Goal: Task Accomplishment & Management: Use online tool/utility

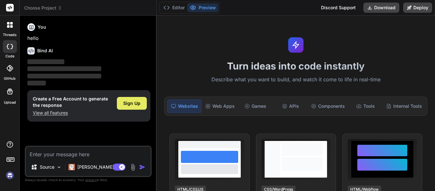
click at [137, 101] on span "Sign Up" at bounding box center [131, 103] width 17 height 6
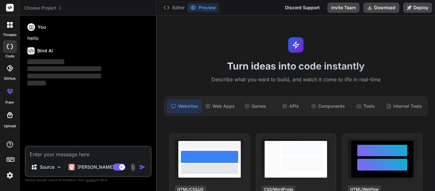
click at [69, 156] on textarea at bounding box center [88, 152] width 125 height 11
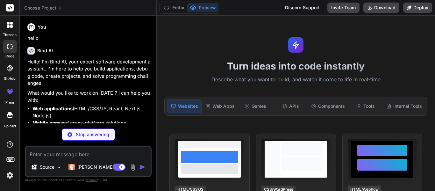
click at [67, 152] on textarea at bounding box center [88, 152] width 125 height 11
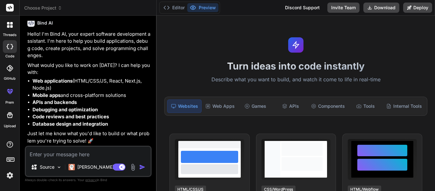
scroll to position [28, 0]
type textarea "x"
click at [65, 150] on textarea at bounding box center [88, 152] width 125 height 11
paste textarea "The MVP for **Trendify**, a fashionable 3D animated e-commerce clothing website…"
type textarea "The MVP for **Trendify**, a fashionable 3D animated e-commerce clothing website…"
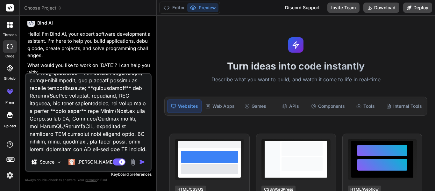
scroll to position [50, 0]
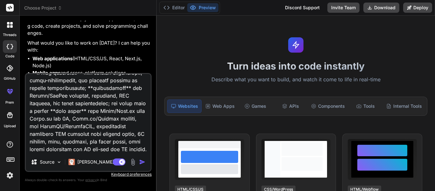
type textarea "x"
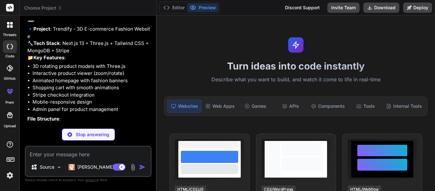
scroll to position [419, 0]
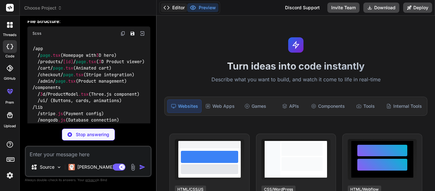
click at [173, 7] on button "Editor" at bounding box center [174, 7] width 26 height 9
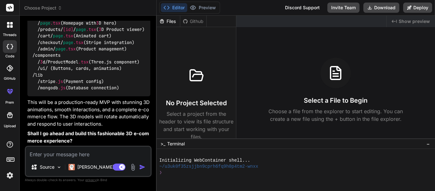
scroll to position [472, 0]
type textarea "x"
click at [204, 9] on button "Preview" at bounding box center [202, 7] width 31 height 9
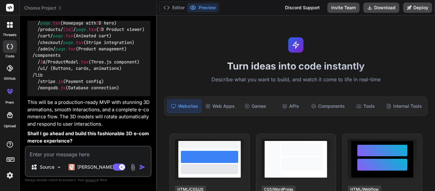
click at [69, 158] on textarea at bounding box center [88, 152] width 125 height 11
type textarea "y"
type textarea "x"
type textarea "ye"
type textarea "x"
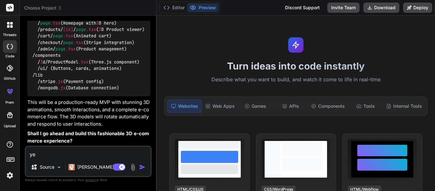
type textarea "yes"
type textarea "x"
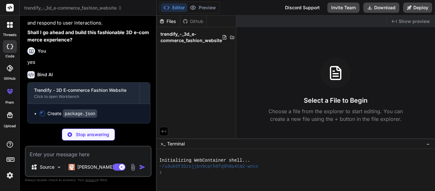
scroll to position [573, 0]
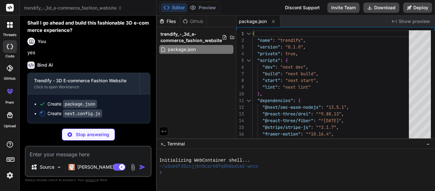
type textarea "x"
type textarea "'utf-8-validate': 'commonjs utf-8-validate', 'bufferutil': 'commonjs bufferutil…"
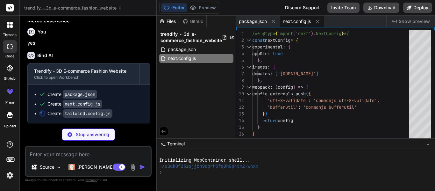
type textarea "x"
type textarea "float: { '0%, 100%': { transform: 'translateY(0px)' }, '50%': { transform: 'tra…"
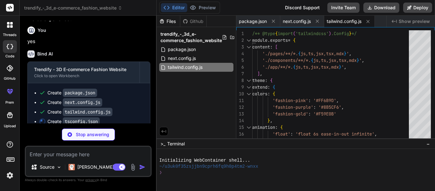
type textarea "x"
type textarea ""baseUrl": ".", "paths": { "@/*": ["./*"] } }, "include": ["next-env.d.ts", "**…"
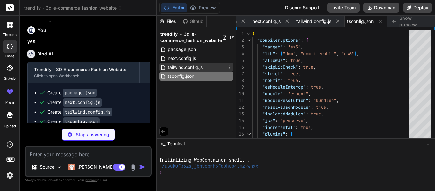
type textarea "x"
type textarea ".slide-up { animation: slideUp 0.8s ease-out; }"
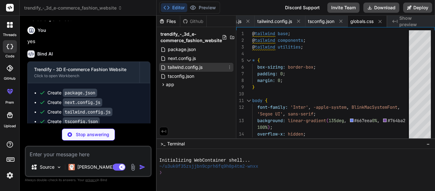
type textarea "x"
type textarea "<Navbar /> {children} </body> </html> ) }"
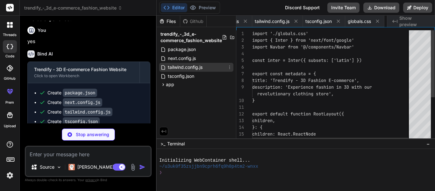
scroll to position [0, 110]
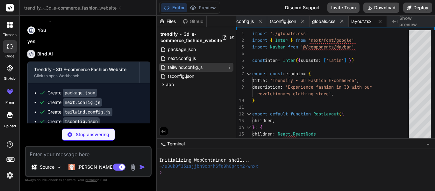
type textarea "x"
type textarea "</div> </section> </main> ) }"
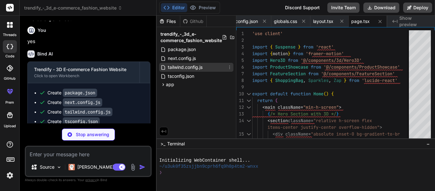
type textarea "x"
type textarea "</div> </motion.nav> ) }"
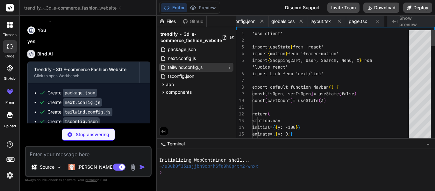
scroll to position [0, 187]
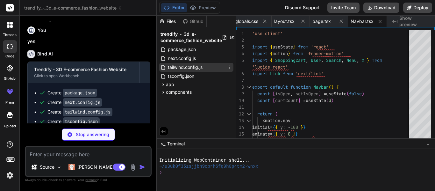
type textarea "x"
type textarea "<div className="absolute inset-0"> <Canvas camera={{ position: [0, 0, 8], fov: …"
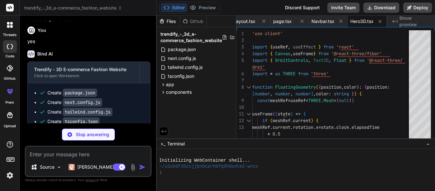
scroll to position [666, 0]
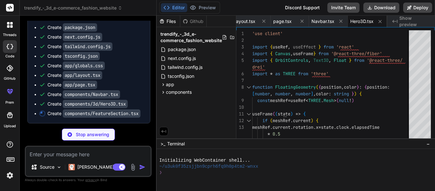
type textarea "x"
type textarea "</p> </motion.div> ))} </div> </div> </section> ) }"
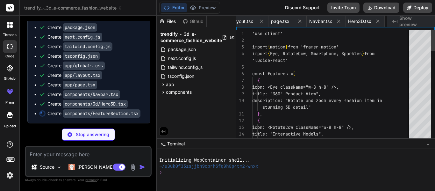
scroll to position [0, 281]
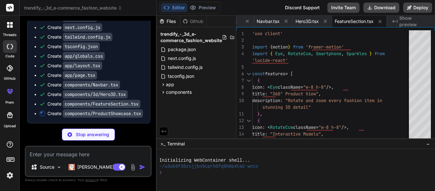
type textarea "x"
type textarea "</section> ) }"
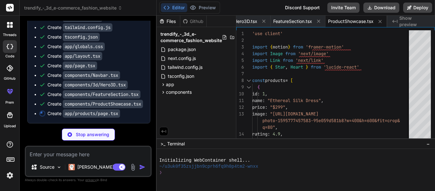
scroll to position [691, 0]
type textarea "x"
type textarea "))} </div> </div> </div> ) }"
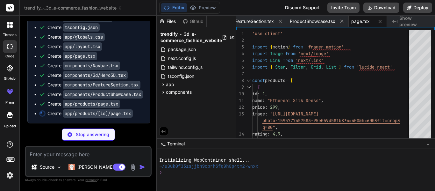
type textarea "x"
type textarea "</motion.div> </div> </div> </div> ) }"
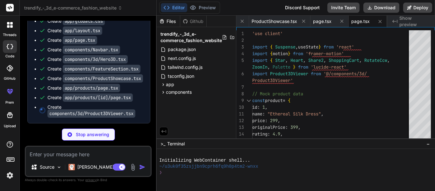
scroll to position [717, 0]
type textarea "x"
type textarea ") }"
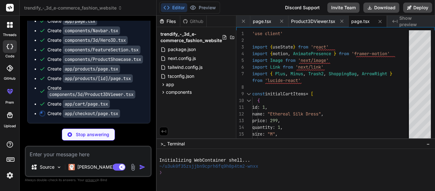
scroll to position [736, 0]
type textarea "x"
type textarea "</div> </div> ) }"
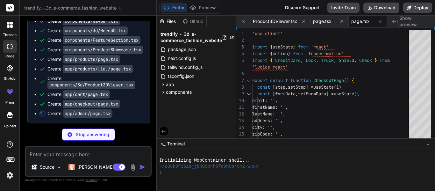
scroll to position [745, 0]
type textarea "x"
type textarea "mb-6">Analytics Dashboard</h2> <p className="text-gray-300">Analytics charts an…"
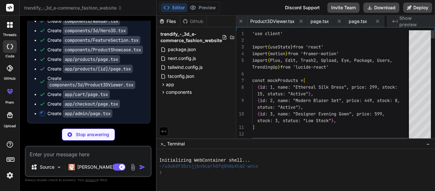
scroll to position [0, 594]
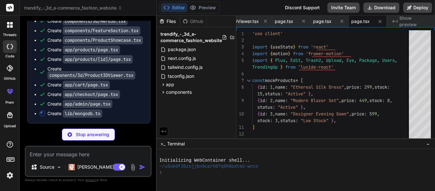
type textarea "x"
type textarea "} clientPromise = globalWithMongo._mongoClientPromise } else { client = new Mon…"
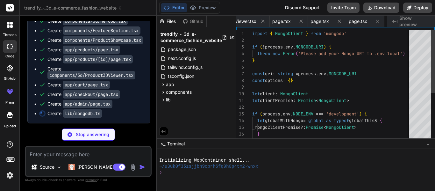
scroll to position [0, 636]
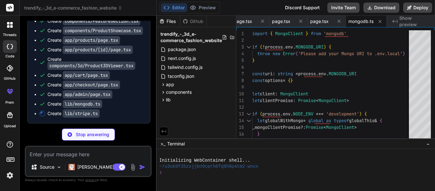
type textarea "x"
type textarea "STRIPE_SECRET_KEY!, { apiVersion: '2023-10-16', })"
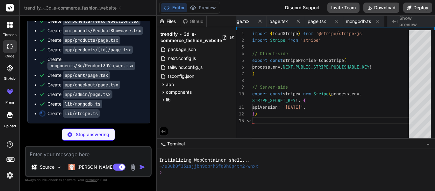
scroll to position [0, 674]
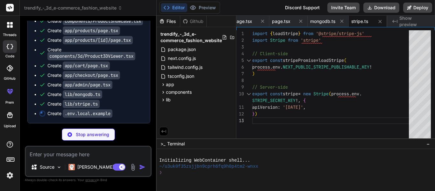
type textarea "x"
type textarea "MONGODB_URI=mongodb://localhost:27017/trendify STRIPE_SECRET_KEY=sk_test_your_s…"
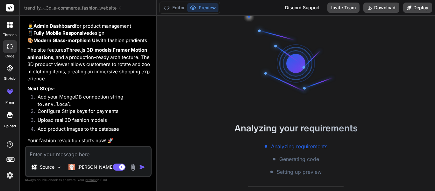
scroll to position [24, 0]
type textarea "x"
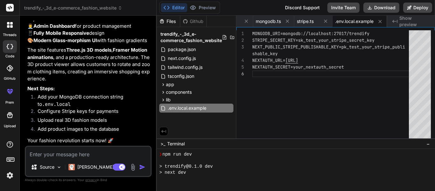
scroll to position [97, 0]
click at [207, 2] on div "Editor Preview Disabled until preview for your project is generated" at bounding box center [189, 8] width 61 height 12
click at [404, 21] on span "Show preview" at bounding box center [415, 21] width 31 height 13
click at [427, 143] on span "−" at bounding box center [429, 144] width 4 height 6
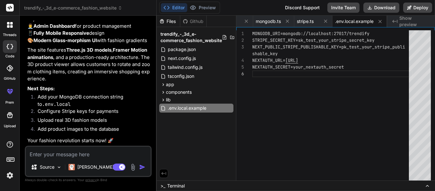
click at [166, 183] on div ">_ Terminal" at bounding box center [173, 186] width 24 height 6
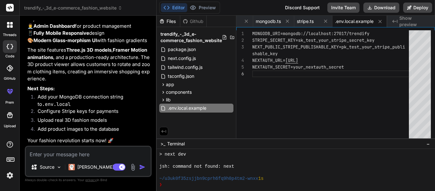
click at [416, 22] on span "Show preview" at bounding box center [415, 21] width 31 height 13
drag, startPoint x: 72, startPoint y: 146, endPoint x: 63, endPoint y: 166, distance: 21.8
click at [63, 166] on div "Source Claude 4 S.. Agent Mode. When this toggle is activated, AI automatically…" at bounding box center [88, 161] width 127 height 31
click at [52, 156] on textarea at bounding box center [88, 152] width 125 height 11
type textarea "c"
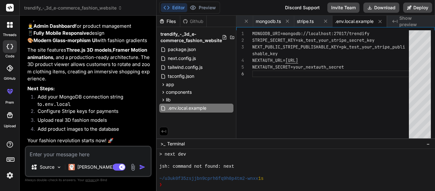
type textarea "x"
type textarea "ca"
type textarea "x"
type textarea "can"
type textarea "x"
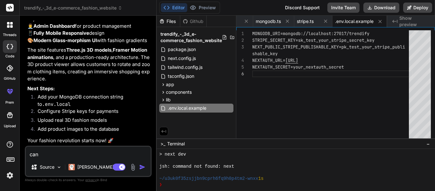
type textarea "cant"
type textarea "x"
type textarea "cant"
type textarea "x"
type textarea "cant s"
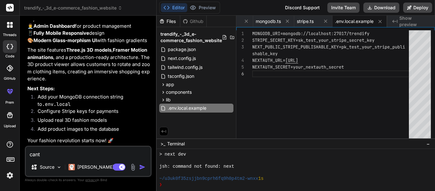
type textarea "x"
type textarea "cant se"
type textarea "x"
type textarea "cant see"
type textarea "x"
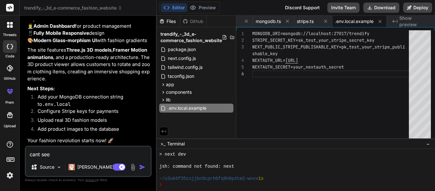
type textarea "cant see"
type textarea "x"
type textarea "cant see p"
type textarea "x"
type textarea "cant see pr"
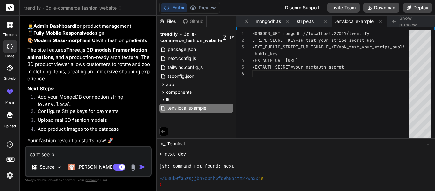
type textarea "x"
type textarea "cant see pre"
type textarea "x"
type textarea "cant see prev"
type textarea "x"
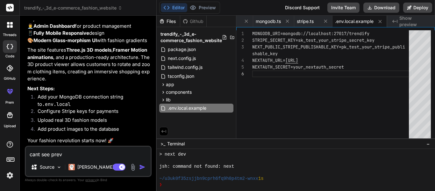
type textarea "cant see previ"
type textarea "x"
type textarea "cant see previe"
type textarea "x"
type textarea "cant see preview"
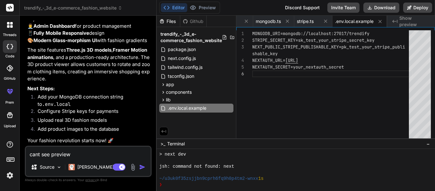
type textarea "x"
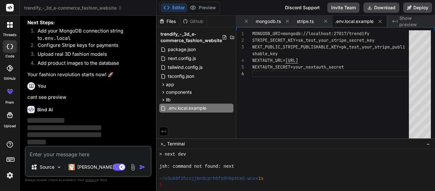
scroll to position [1101, 0]
type textarea "x"
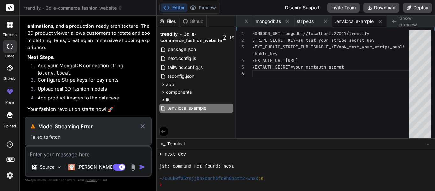
scroll to position [1084, 0]
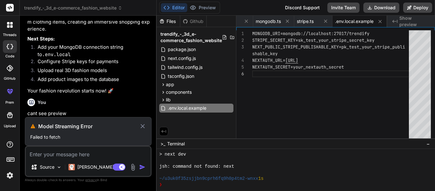
click at [66, 137] on p "Failed to fetch" at bounding box center [88, 137] width 116 height 6
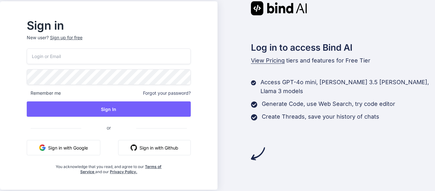
click at [91, 148] on button "Sign in with Google" at bounding box center [64, 147] width 74 height 15
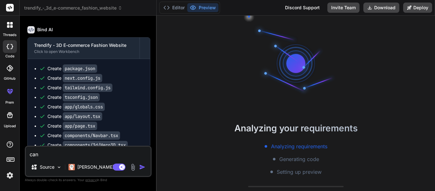
scroll to position [18, 0]
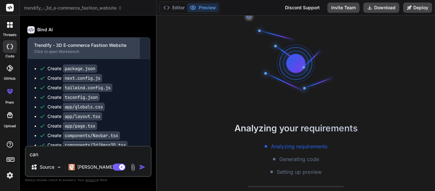
type textarea "x"
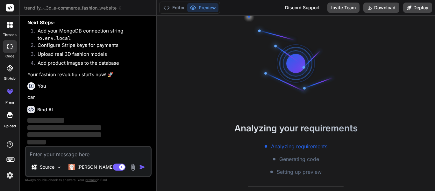
scroll to position [1101, 0]
click at [34, 97] on p "can" at bounding box center [88, 97] width 123 height 7
drag, startPoint x: 34, startPoint y: 97, endPoint x: 141, endPoint y: 98, distance: 107.1
click at [141, 98] on p "can" at bounding box center [88, 97] width 123 height 7
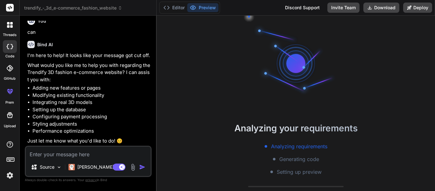
scroll to position [30, 0]
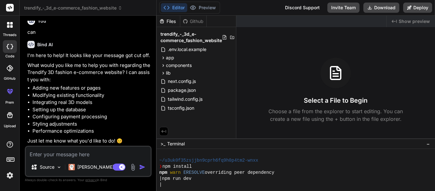
drag, startPoint x: 421, startPoint y: 8, endPoint x: 435, endPoint y: 39, distance: 33.8
click at [435, 39] on div "Created with Pixso. Show preview Select a File to Begin Choose a file from the …" at bounding box center [336, 77] width 199 height 123
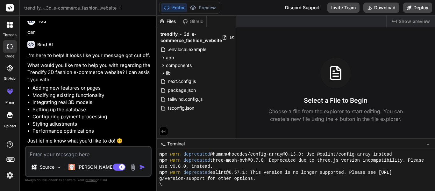
click at [197, 18] on div "Github" at bounding box center [193, 21] width 26 height 6
type textarea "x"
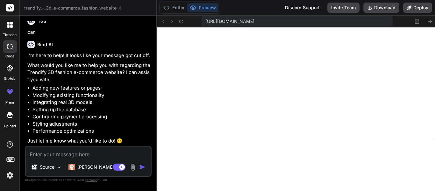
scroll to position [279, 0]
click at [180, 22] on icon at bounding box center [180, 21] width 5 height 5
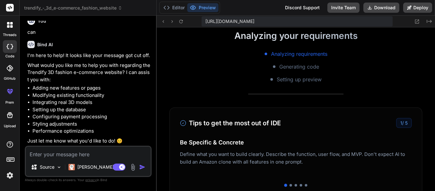
scroll to position [388, 0]
click at [416, 21] on icon at bounding box center [418, 21] width 4 height 4
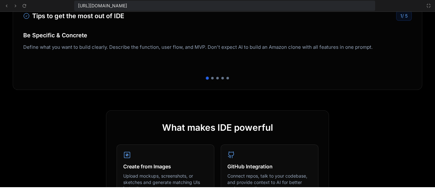
scroll to position [0, 0]
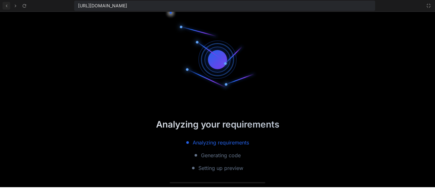
click at [7, 6] on icon at bounding box center [6, 5] width 5 height 5
click at [6, 5] on icon at bounding box center [7, 5] width 2 height 3
click at [7, 7] on icon at bounding box center [7, 5] width 2 height 3
